Goal: Information Seeking & Learning: Find specific fact

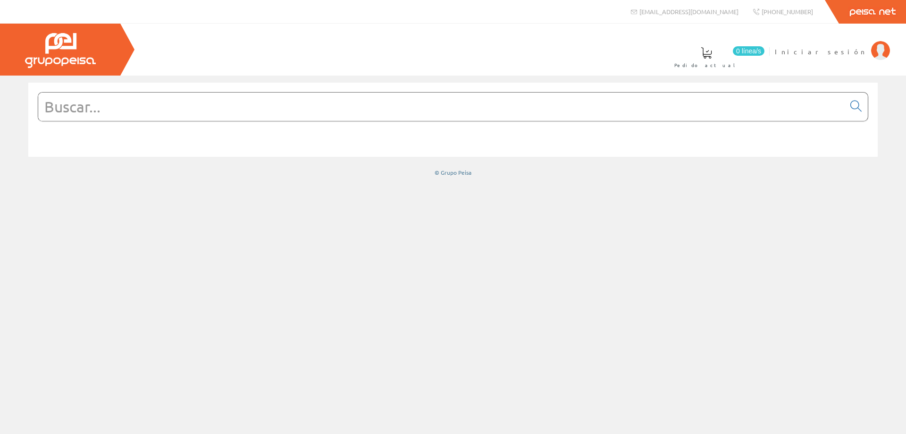
click at [124, 94] on input "text" at bounding box center [441, 106] width 806 height 28
click at [122, 97] on input "text" at bounding box center [441, 106] width 806 height 28
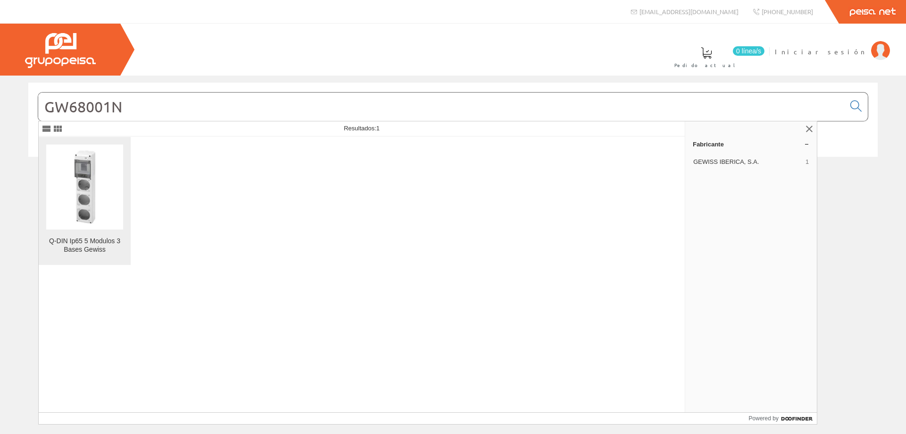
type input "GW68001N"
click at [103, 195] on img at bounding box center [84, 186] width 77 height 77
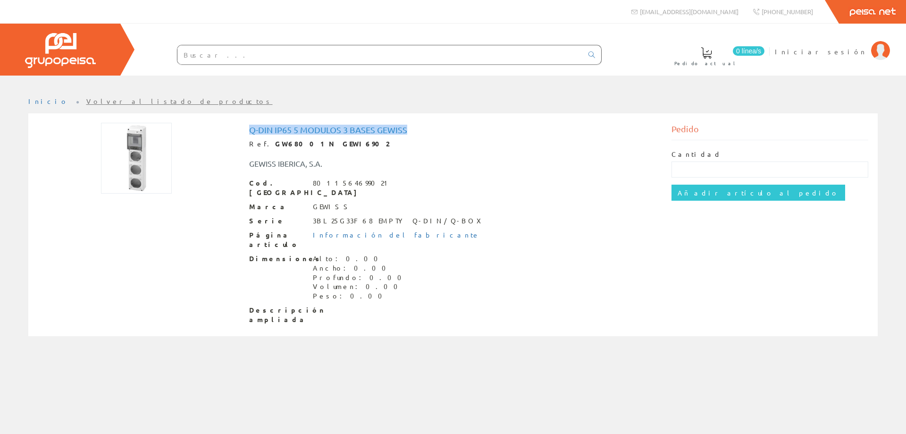
drag, startPoint x: 410, startPoint y: 130, endPoint x: 243, endPoint y: 127, distance: 167.1
click at [243, 127] on div "Q-DIN Ip65 5 Modulos 3 Bases Gewiss Ref. GW68001N GEWI6902 GEWISS IBERICA, S.A.…" at bounding box center [453, 226] width 422 height 206
copy h1 "Q-DIN Ip65 5 Modulos 3 Bases Gewiss"
click at [357, 180] on div "8011564699021" at bounding box center [352, 182] width 79 height 9
drag, startPoint x: 360, startPoint y: 178, endPoint x: 309, endPoint y: 183, distance: 51.6
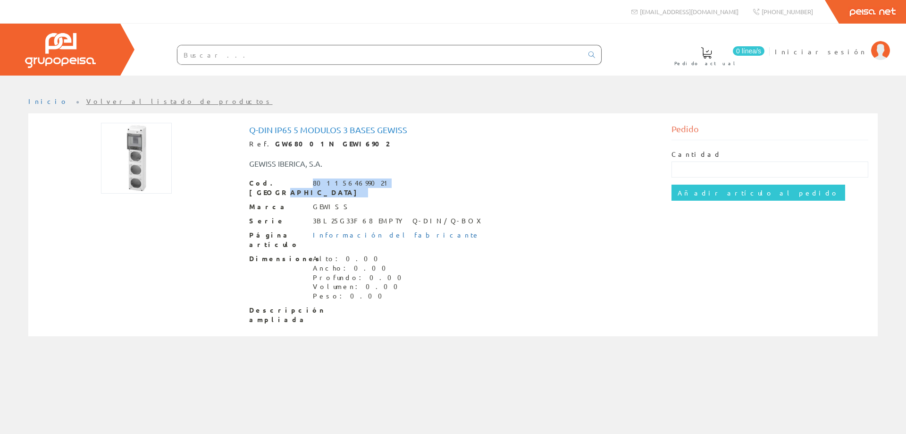
click at [309, 183] on div "Cod. Barras 8011564699021" at bounding box center [453, 187] width 408 height 19
copy div "8011564699021"
